Goal: Book appointment/travel/reservation

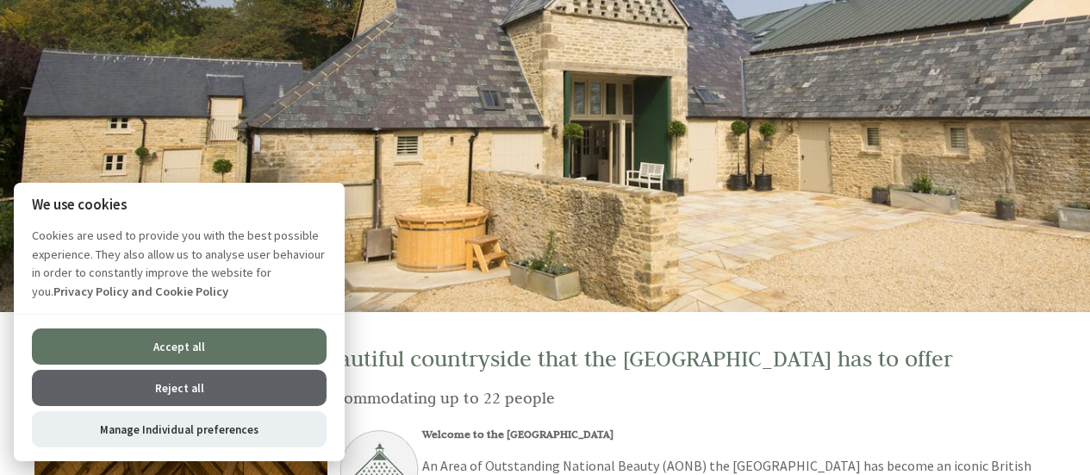
scroll to position [146, 0]
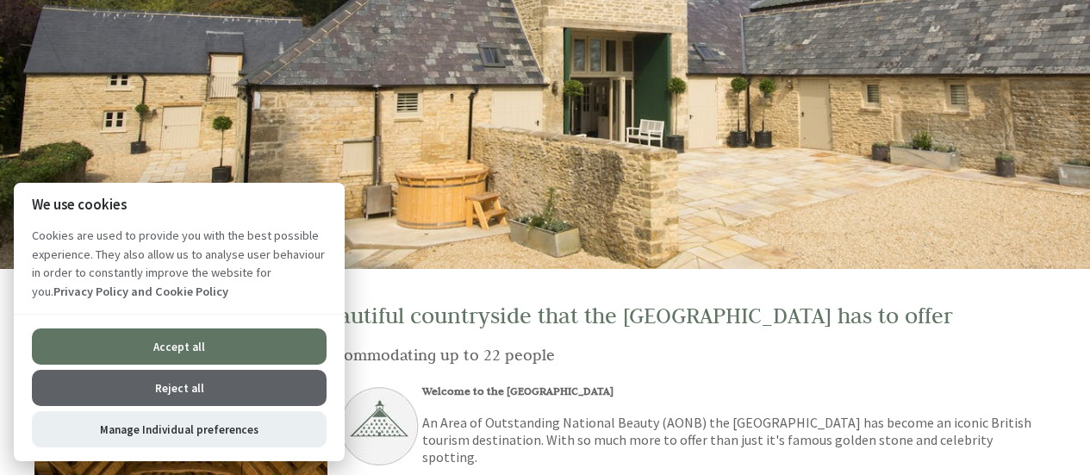
click at [232, 385] on button "Reject all" at bounding box center [179, 388] width 295 height 36
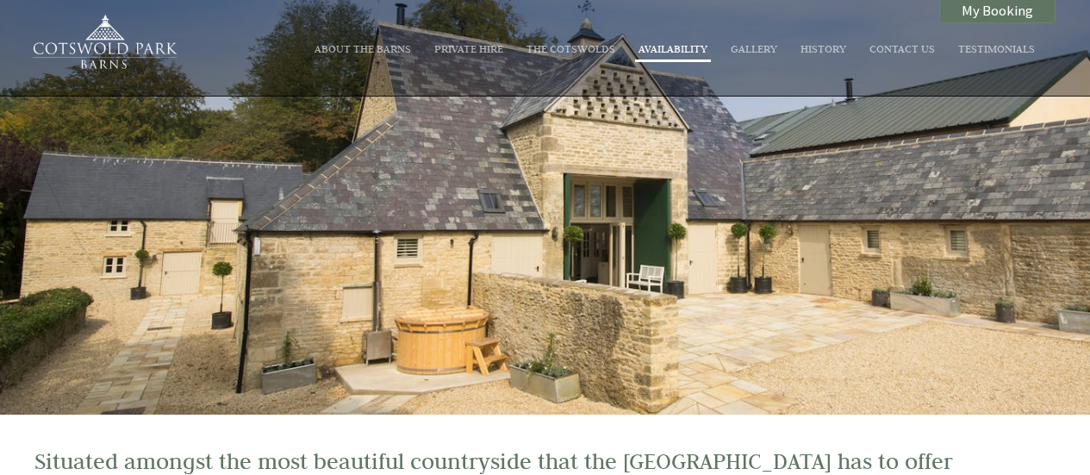
click at [687, 48] on link "Availability" at bounding box center [672, 48] width 69 height 14
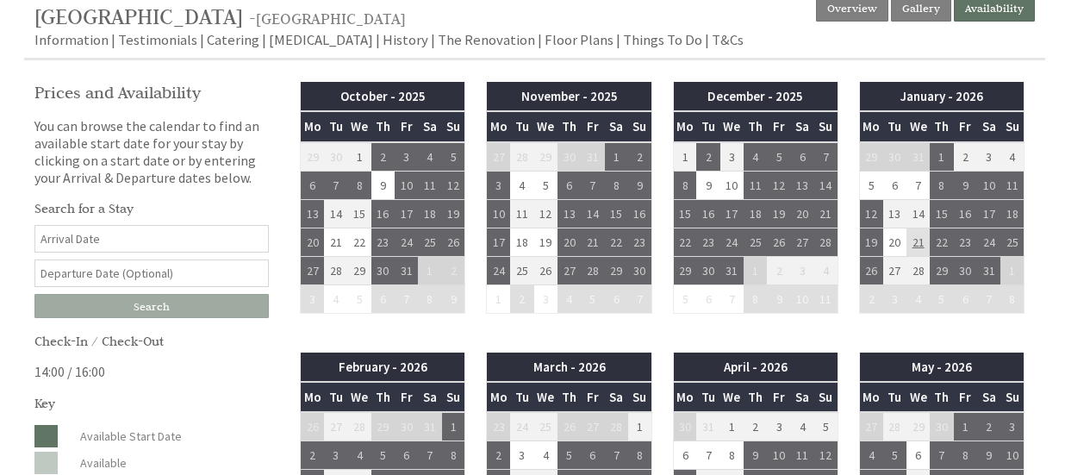
scroll to position [413, 0]
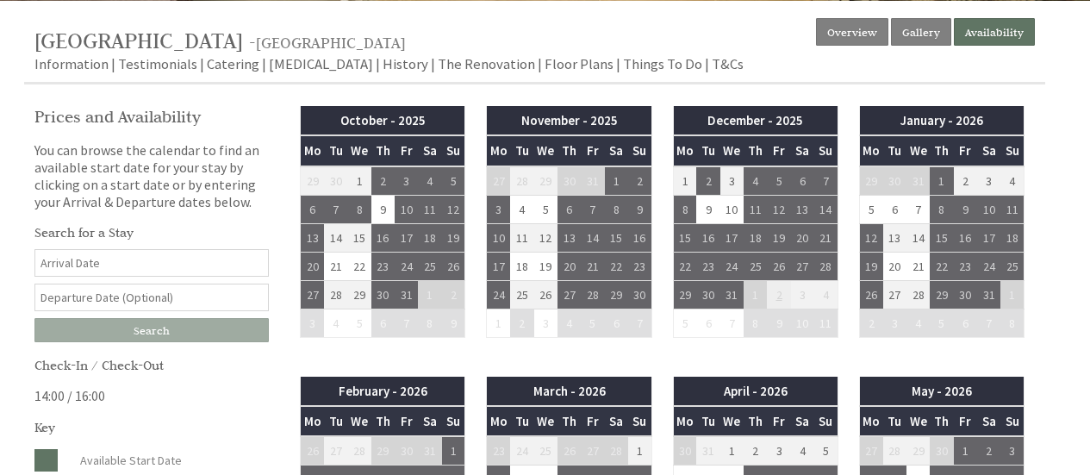
click at [779, 294] on td "2" at bounding box center [778, 294] width 23 height 28
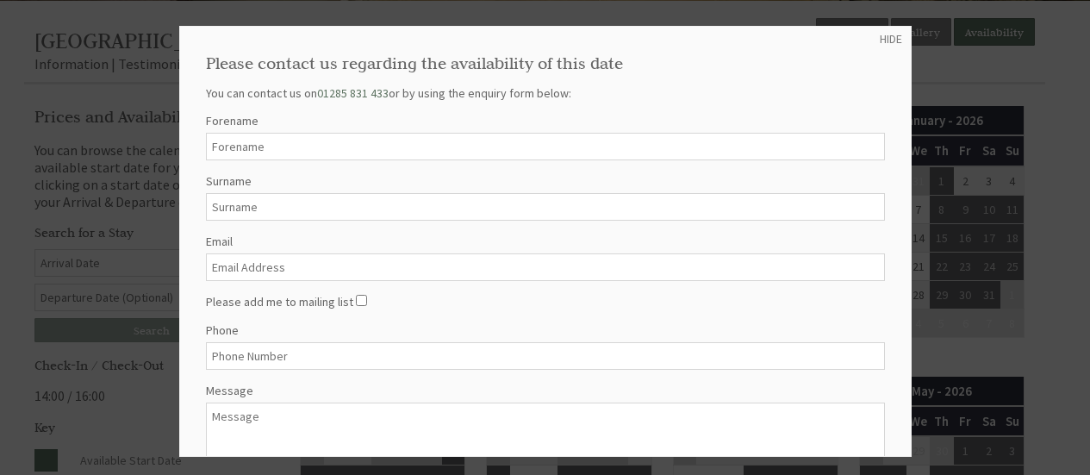
scroll to position [141, 0]
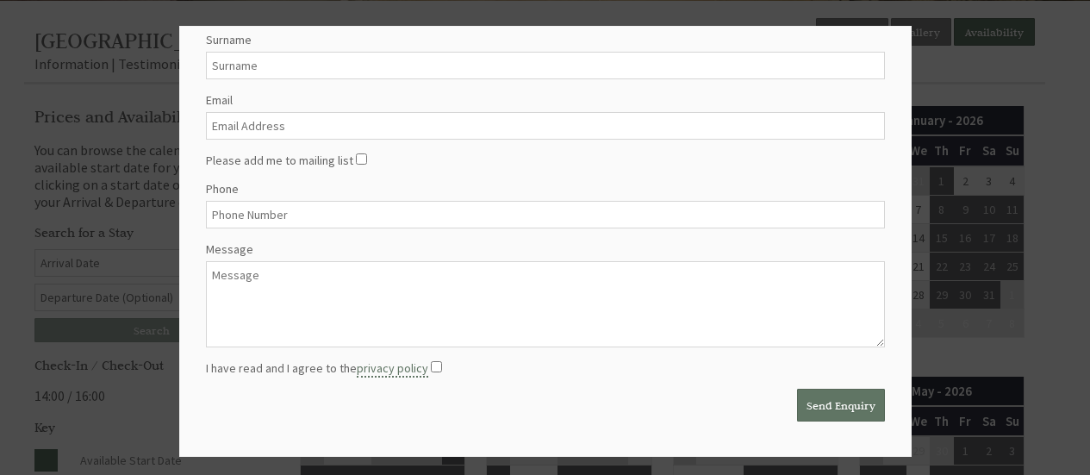
click at [959, 83] on div at bounding box center [545, 237] width 1090 height 475
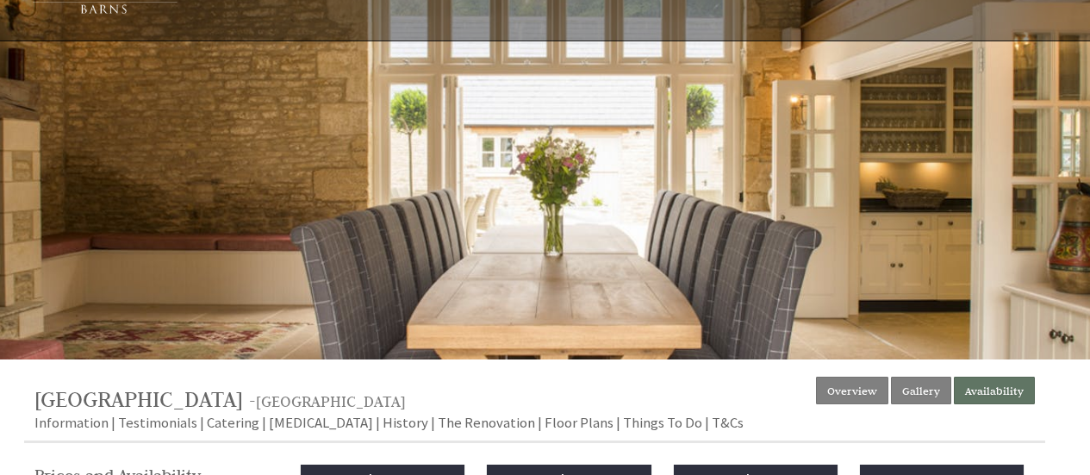
scroll to position [0, 0]
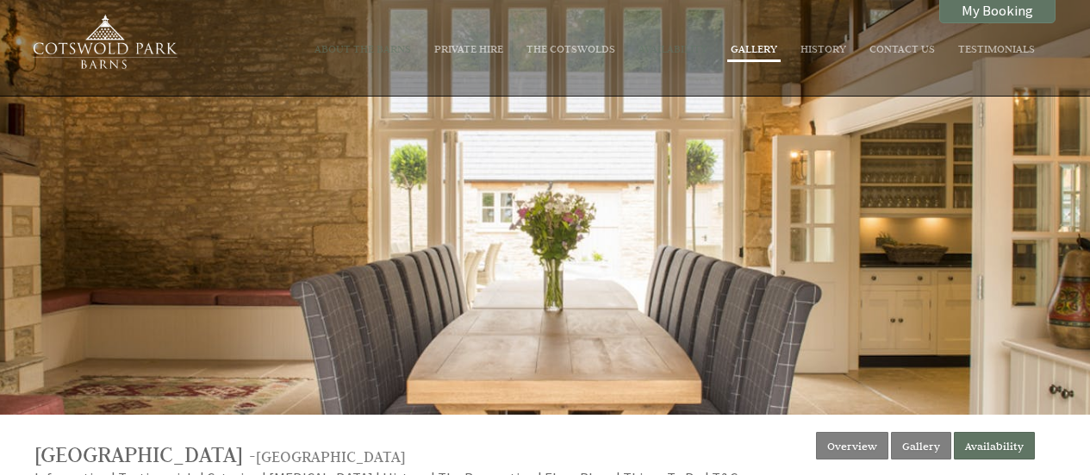
click at [764, 53] on link "Gallery" at bounding box center [753, 48] width 47 height 14
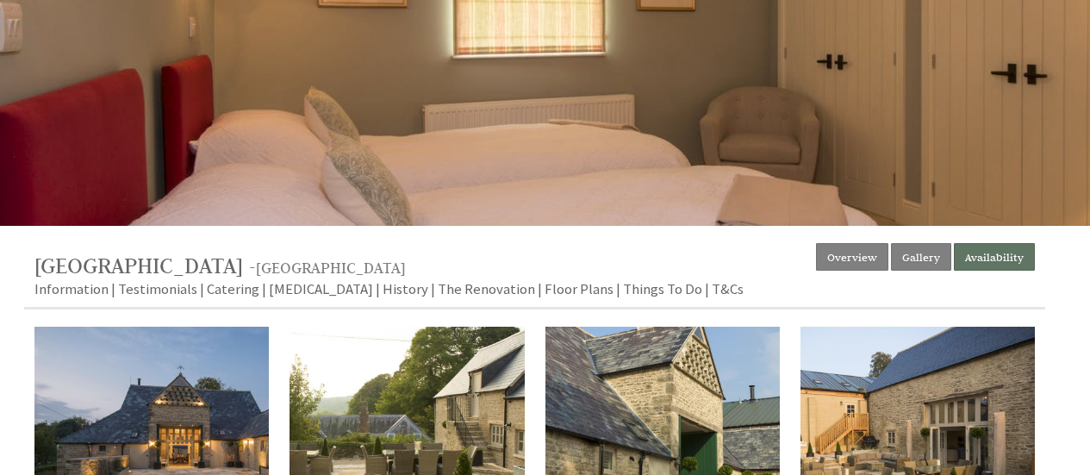
scroll to position [189, 0]
click at [544, 283] on link "Floor Plans" at bounding box center [578, 288] width 69 height 21
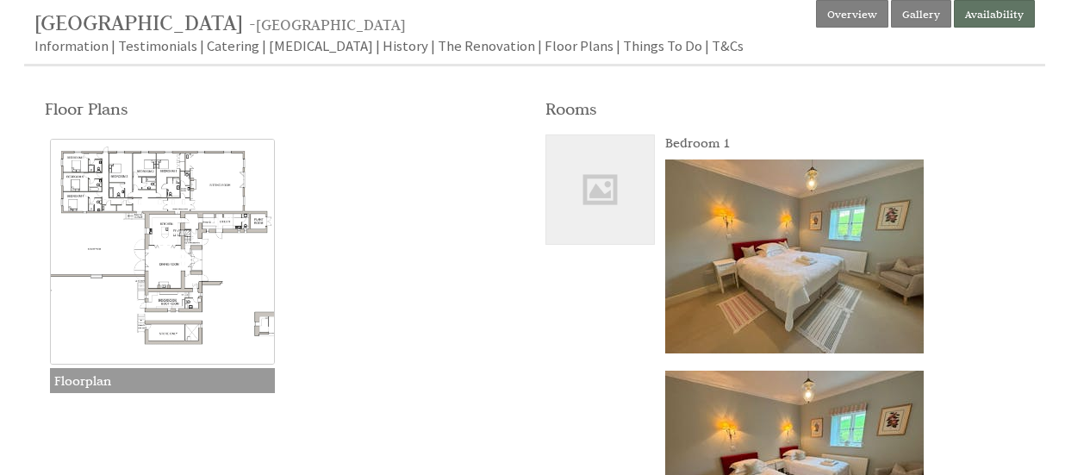
scroll to position [437, 0]
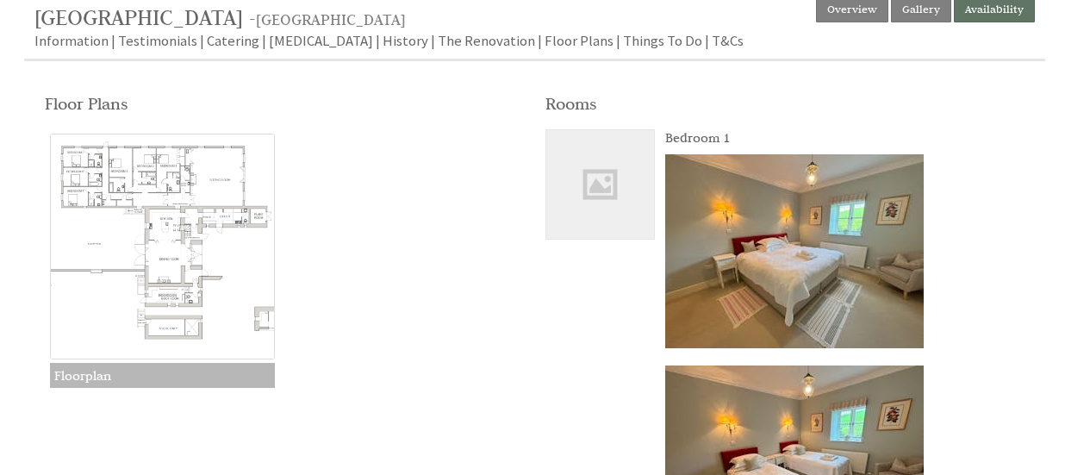
click at [158, 373] on h3 "Floorplan" at bounding box center [163, 375] width 226 height 25
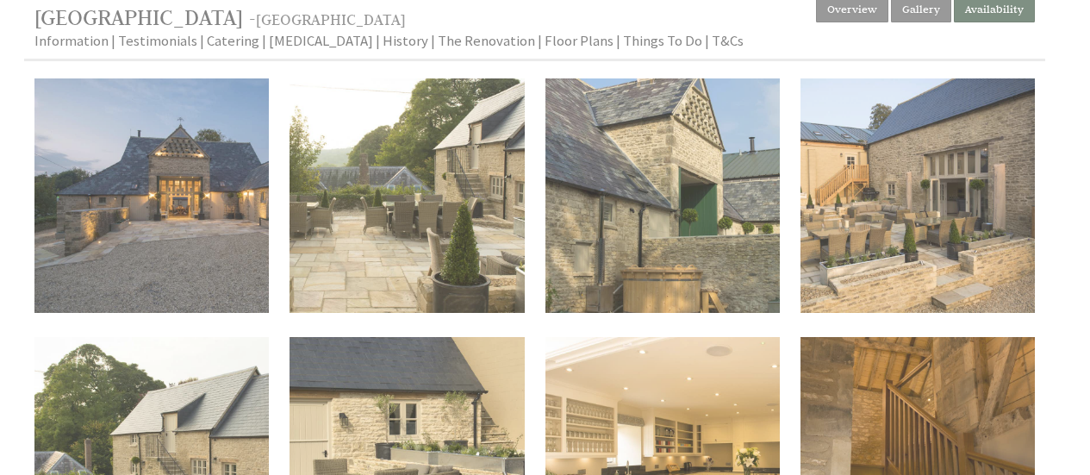
scroll to position [189, 0]
